Goal: Ask a question

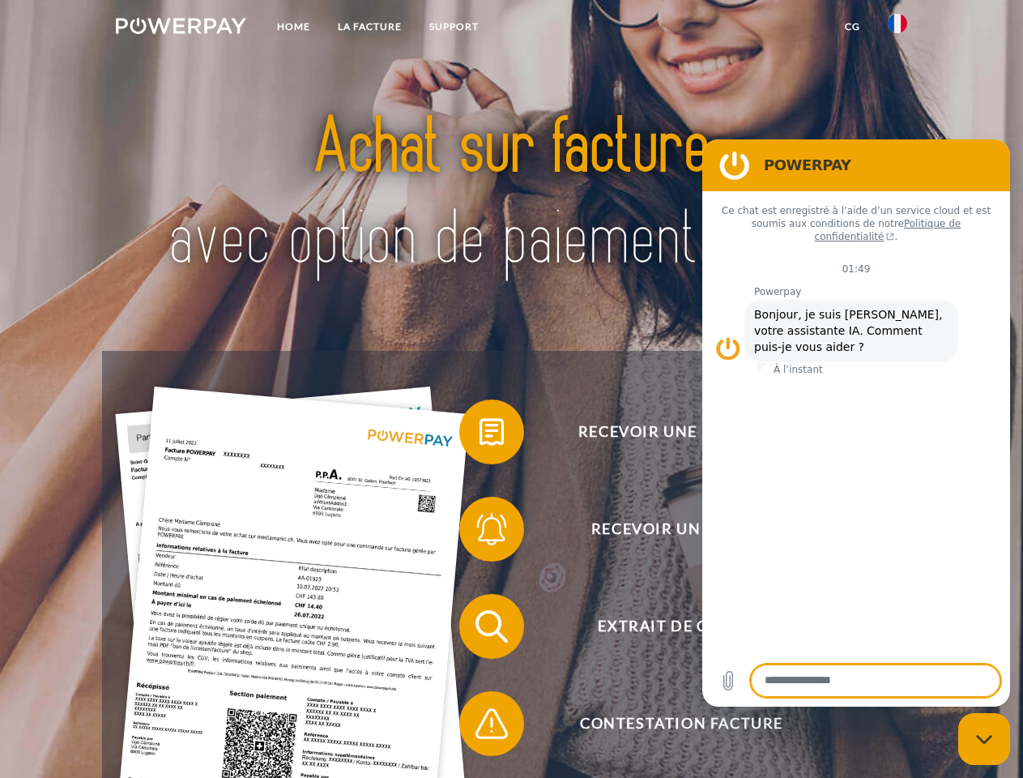
click at [181, 28] on img at bounding box center [181, 26] width 130 height 16
click at [897, 28] on img at bounding box center [897, 23] width 19 height 19
click at [852, 27] on link "CG" at bounding box center [852, 26] width 43 height 29
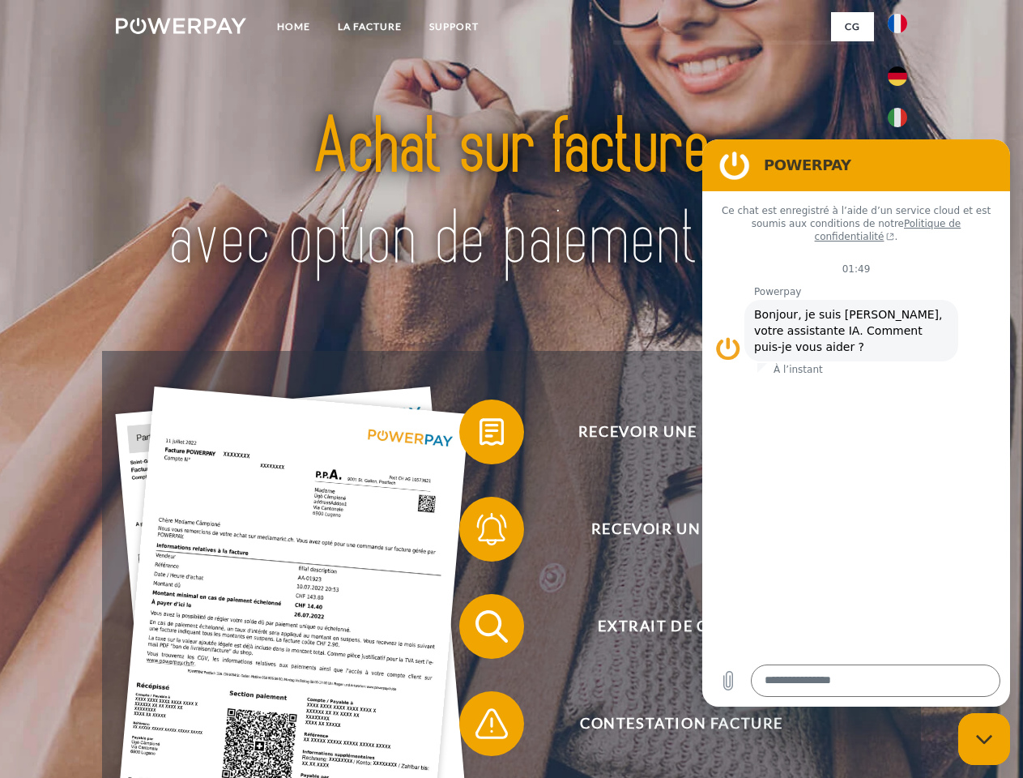
click at [480, 435] on span at bounding box center [467, 431] width 81 height 81
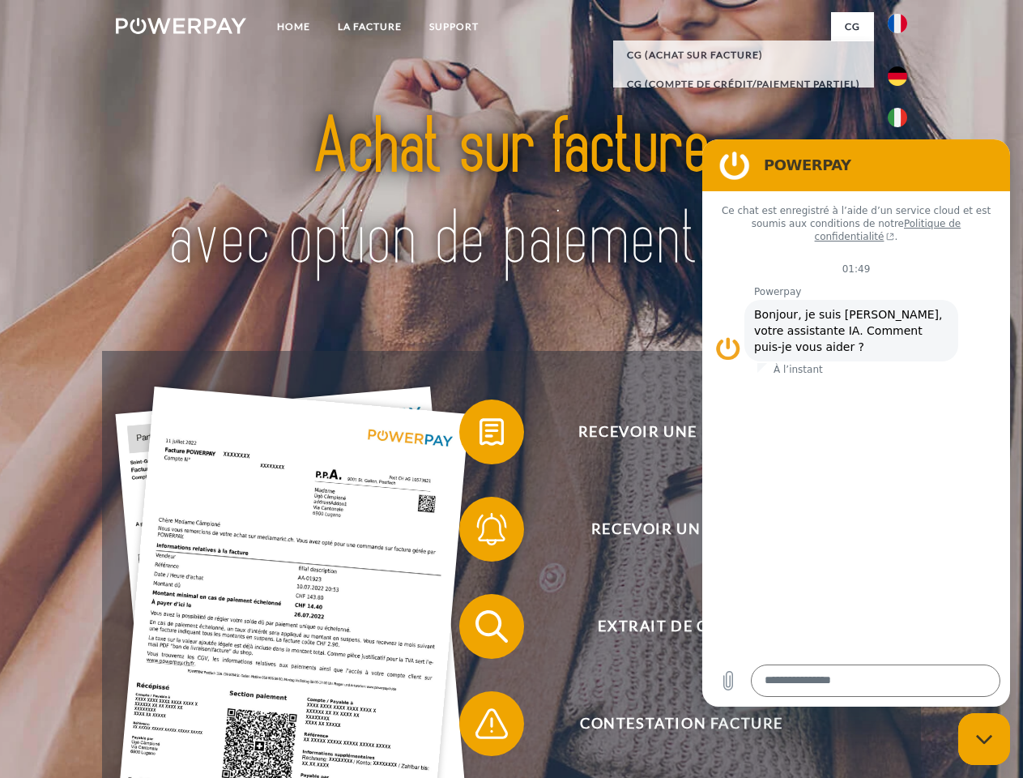
click at [480, 532] on span at bounding box center [467, 528] width 81 height 81
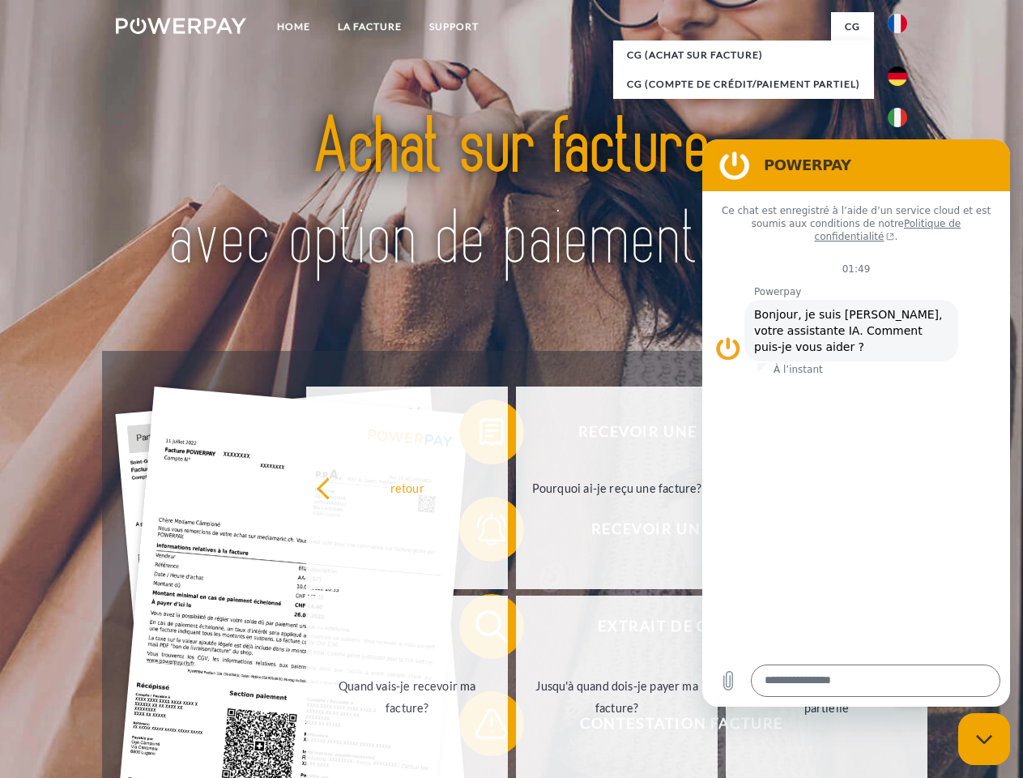
click at [516, 629] on link "Jusqu'à quand dois-je payer ma facture?" at bounding box center [617, 696] width 202 height 202
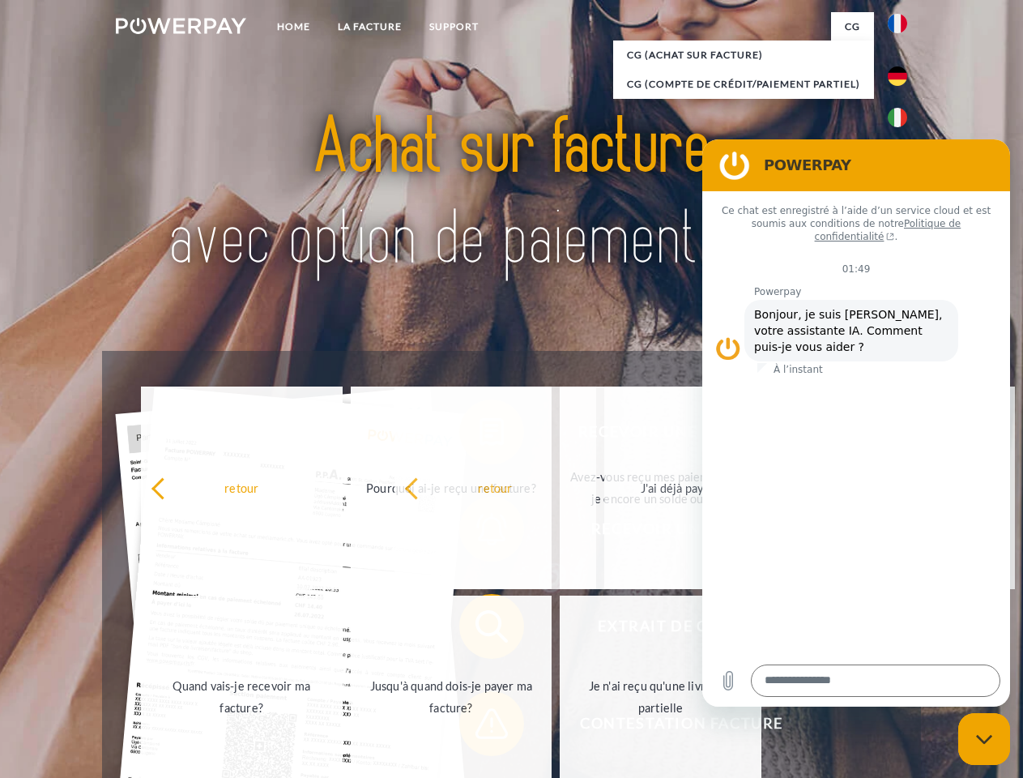
click at [480, 727] on span at bounding box center [467, 723] width 81 height 81
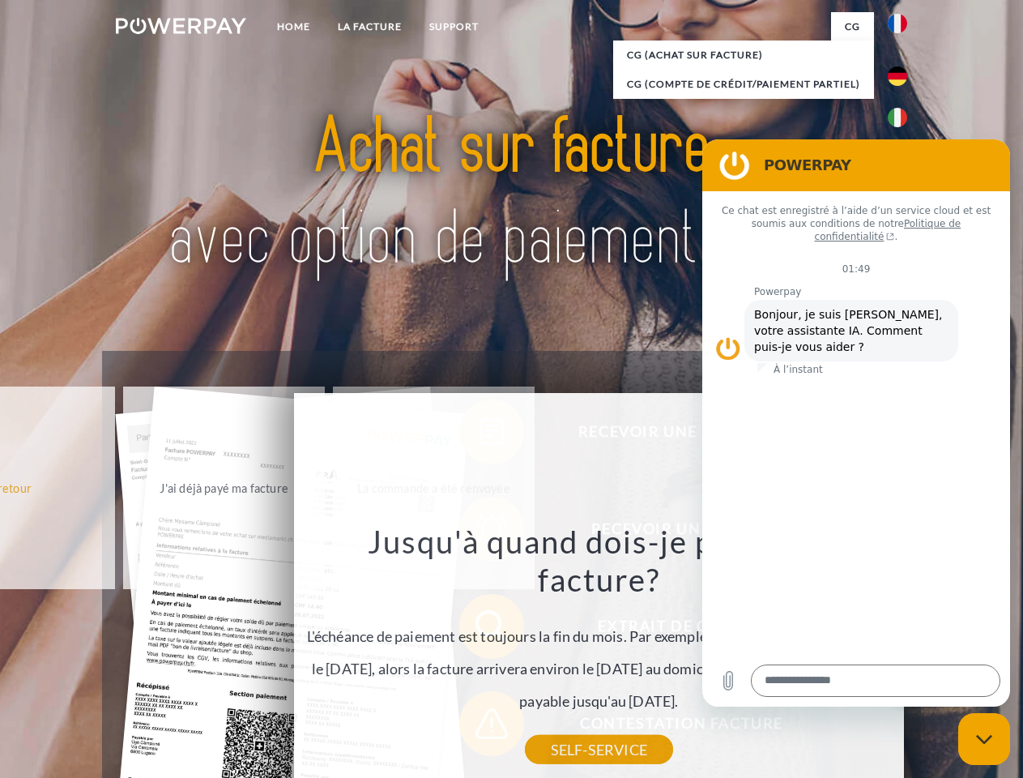
click at [984, 739] on icon "Fermer la fenêtre de messagerie" at bounding box center [984, 739] width 17 height 11
type textarea "*"
